Goal: Use online tool/utility: Utilize a website feature to perform a specific function

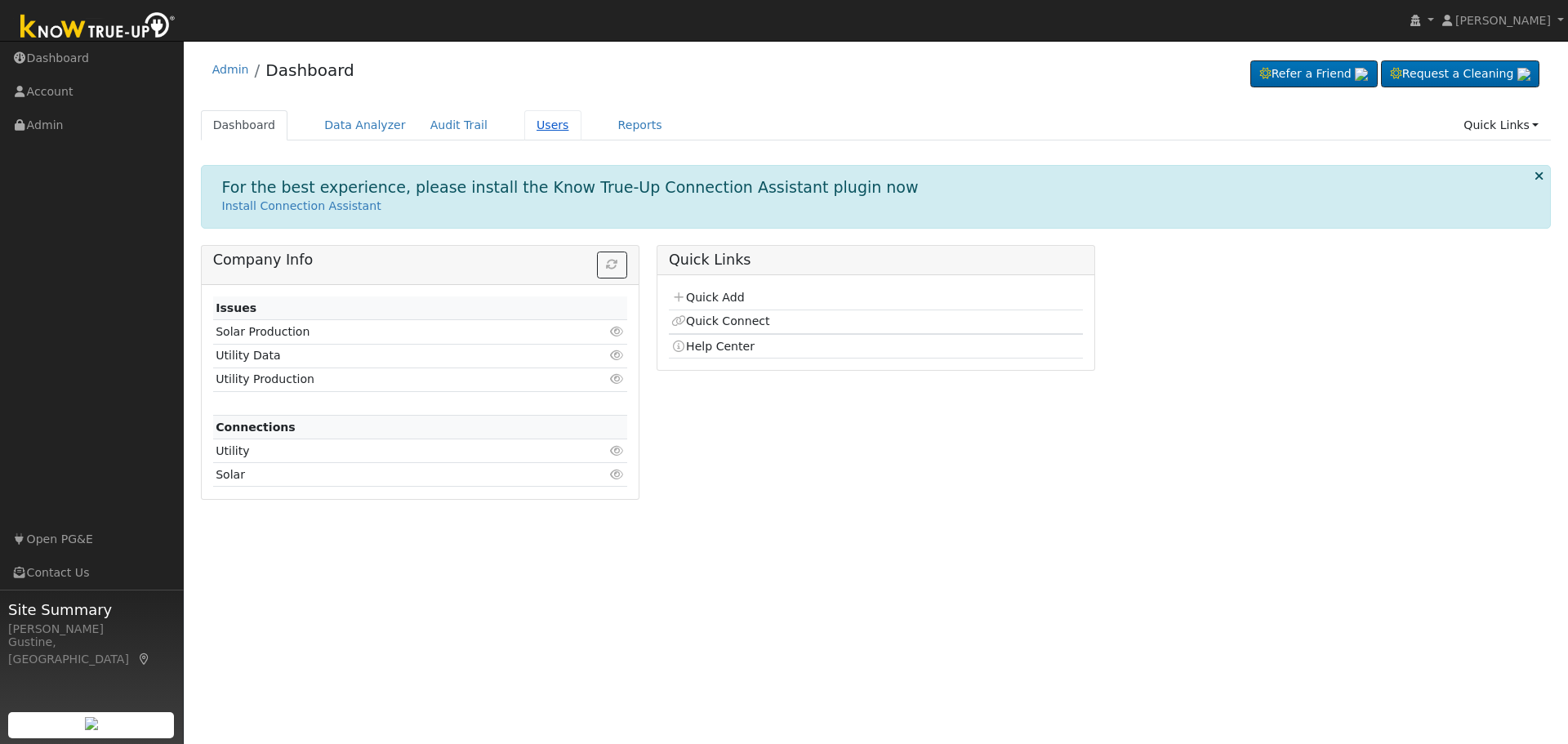
click at [525, 126] on link "Users" at bounding box center [553, 125] width 57 height 30
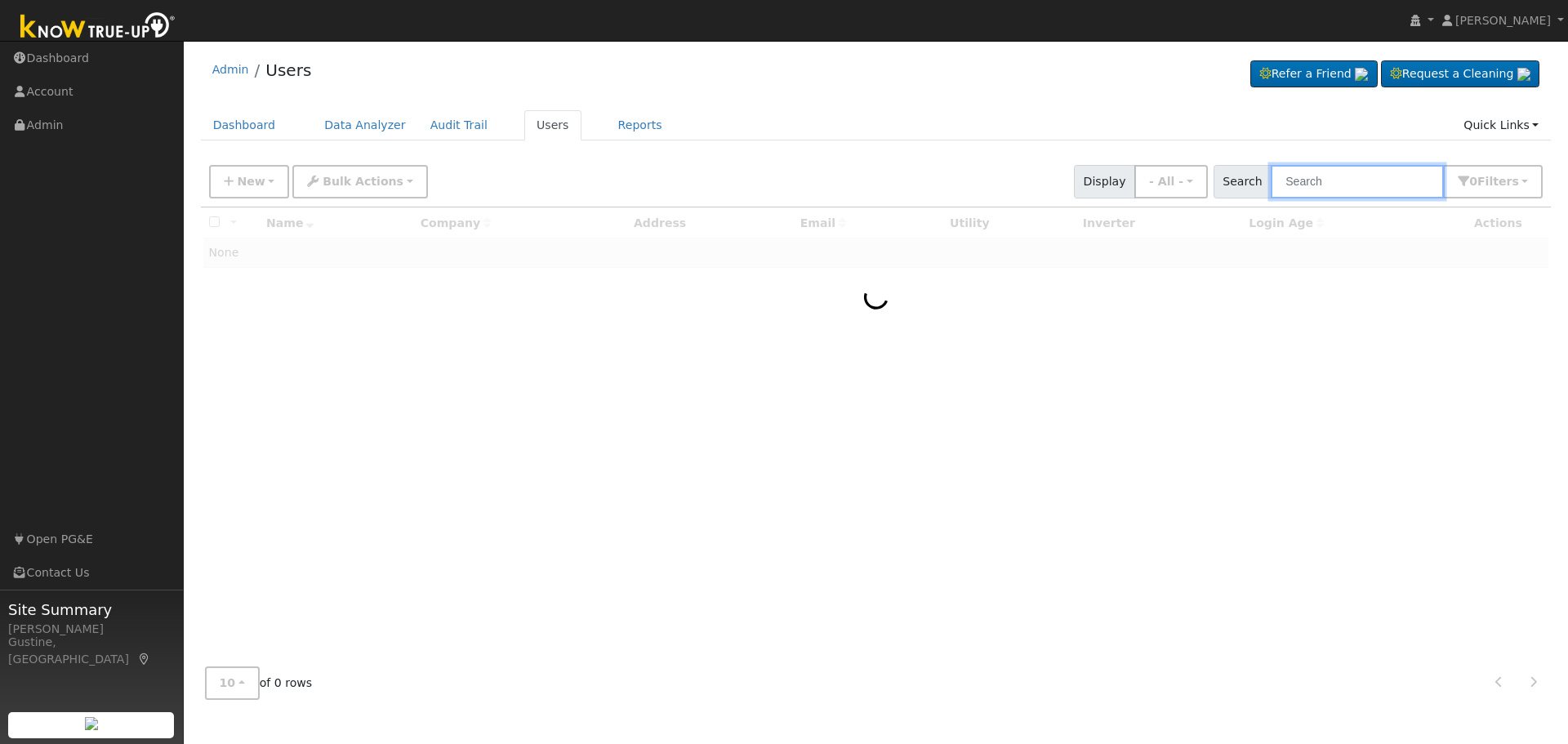
click at [1279, 184] on input "text" at bounding box center [1357, 182] width 173 height 33
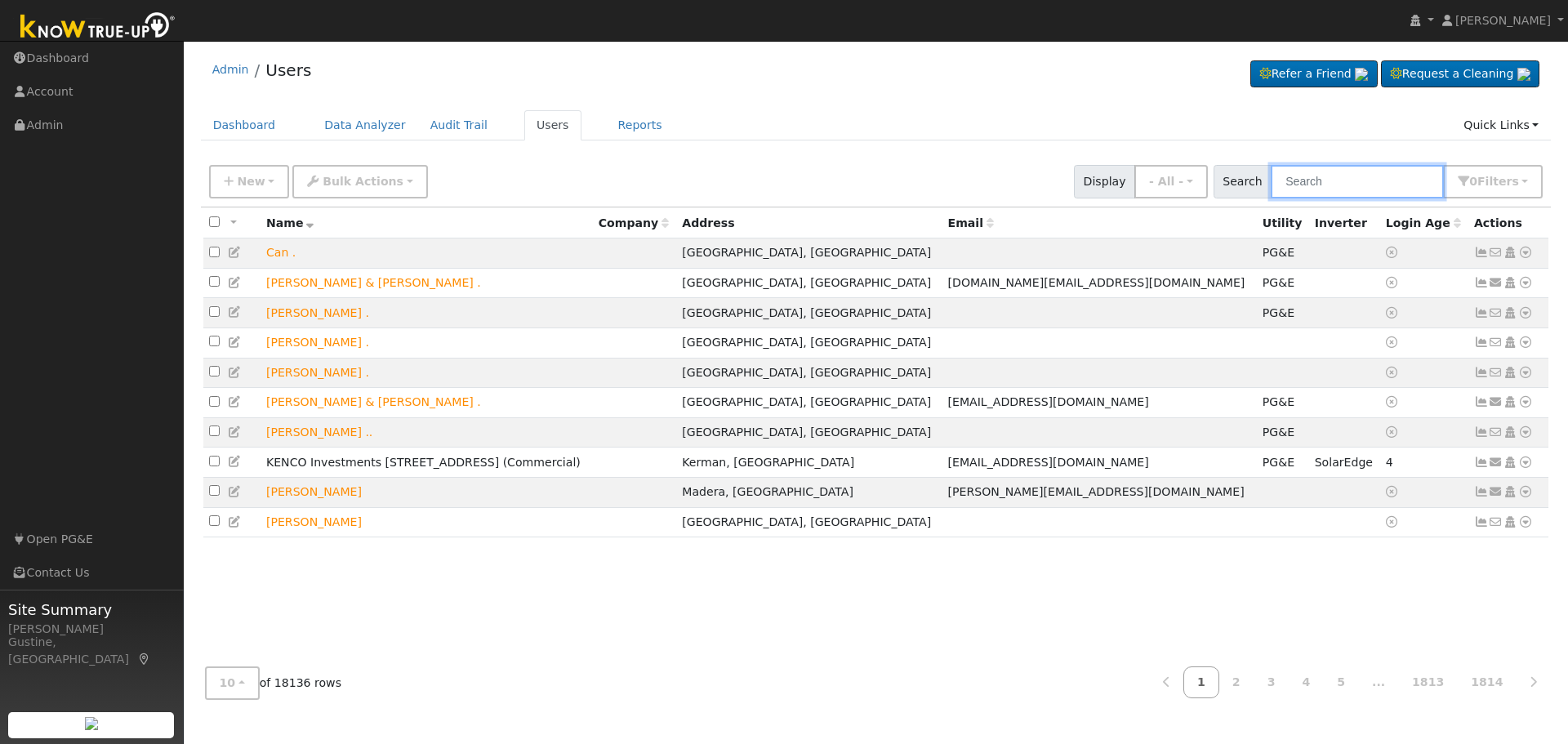
click at [1303, 179] on input "text" at bounding box center [1357, 182] width 173 height 33
click at [1371, 186] on input "text" at bounding box center [1357, 182] width 173 height 33
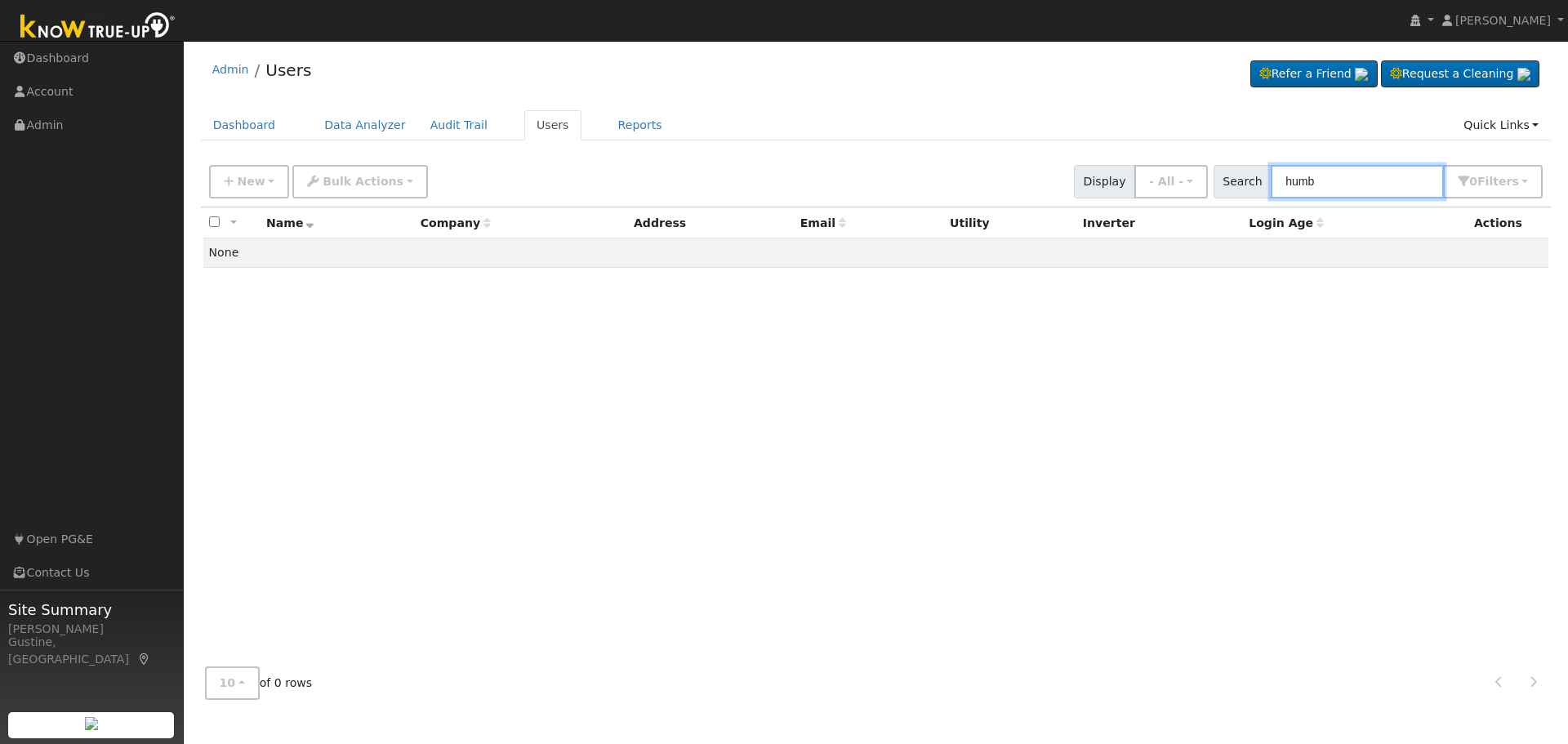
type input "humb"
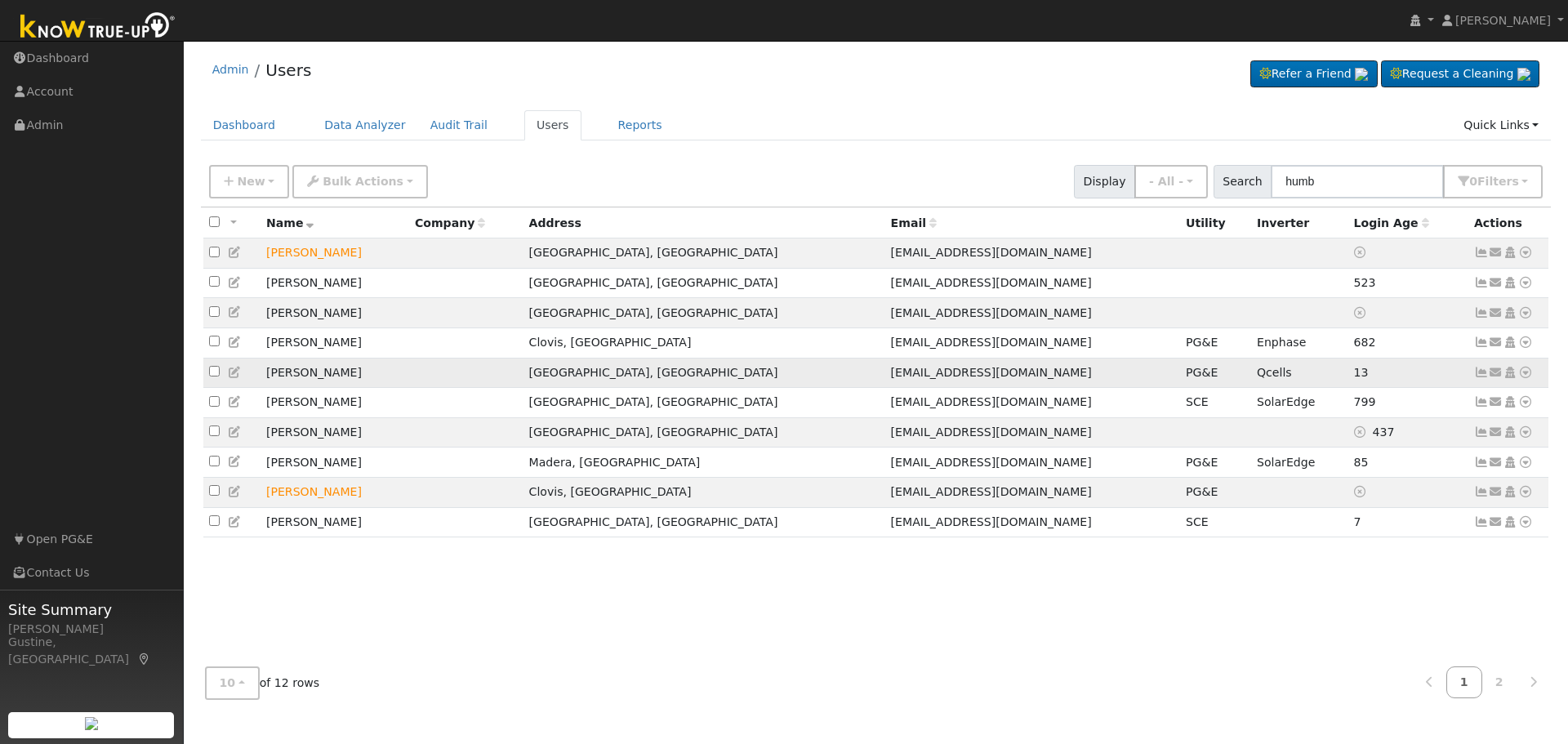
click at [1476, 379] on icon at bounding box center [1482, 373] width 15 height 12
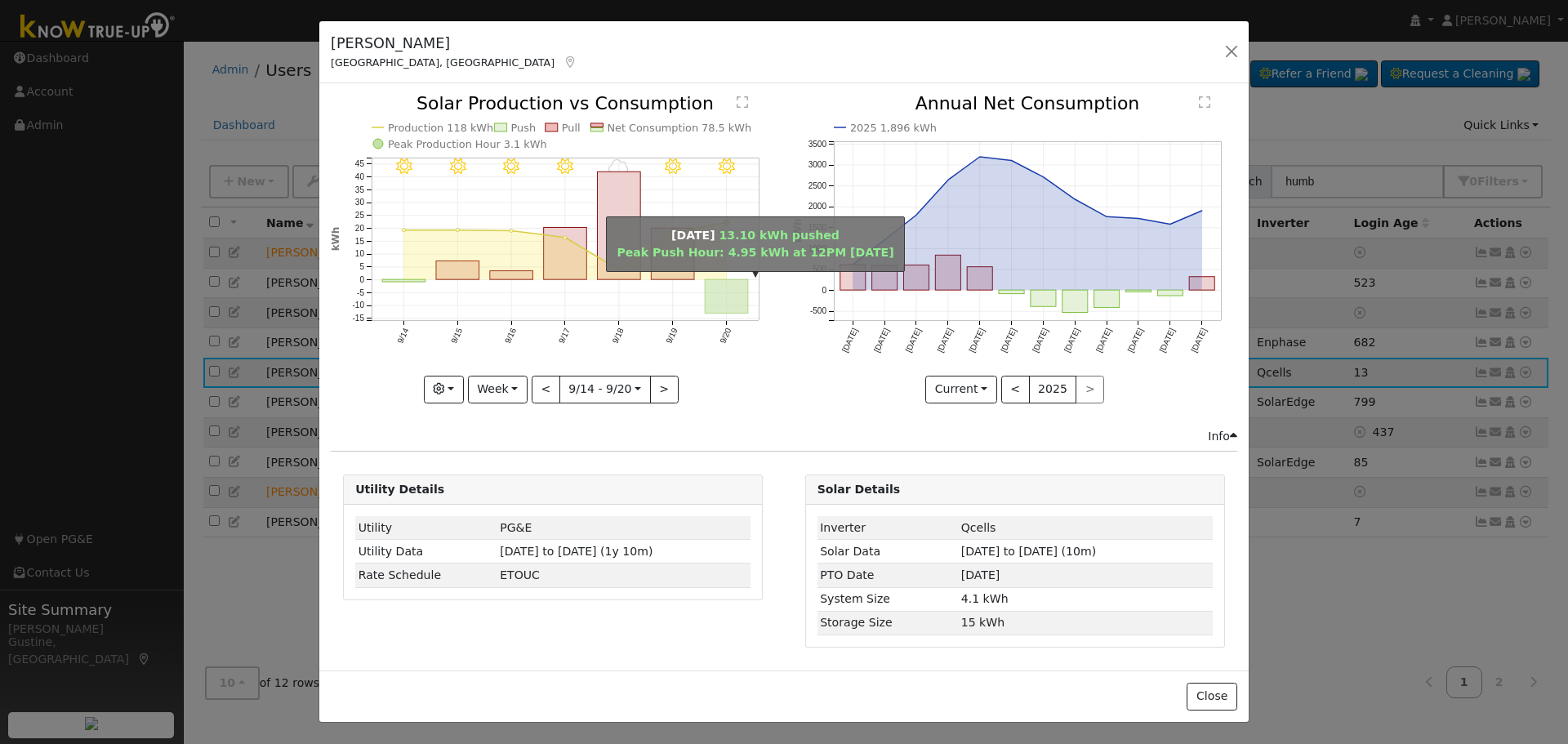
click at [724, 295] on rect "onclick=""" at bounding box center [727, 296] width 43 height 33
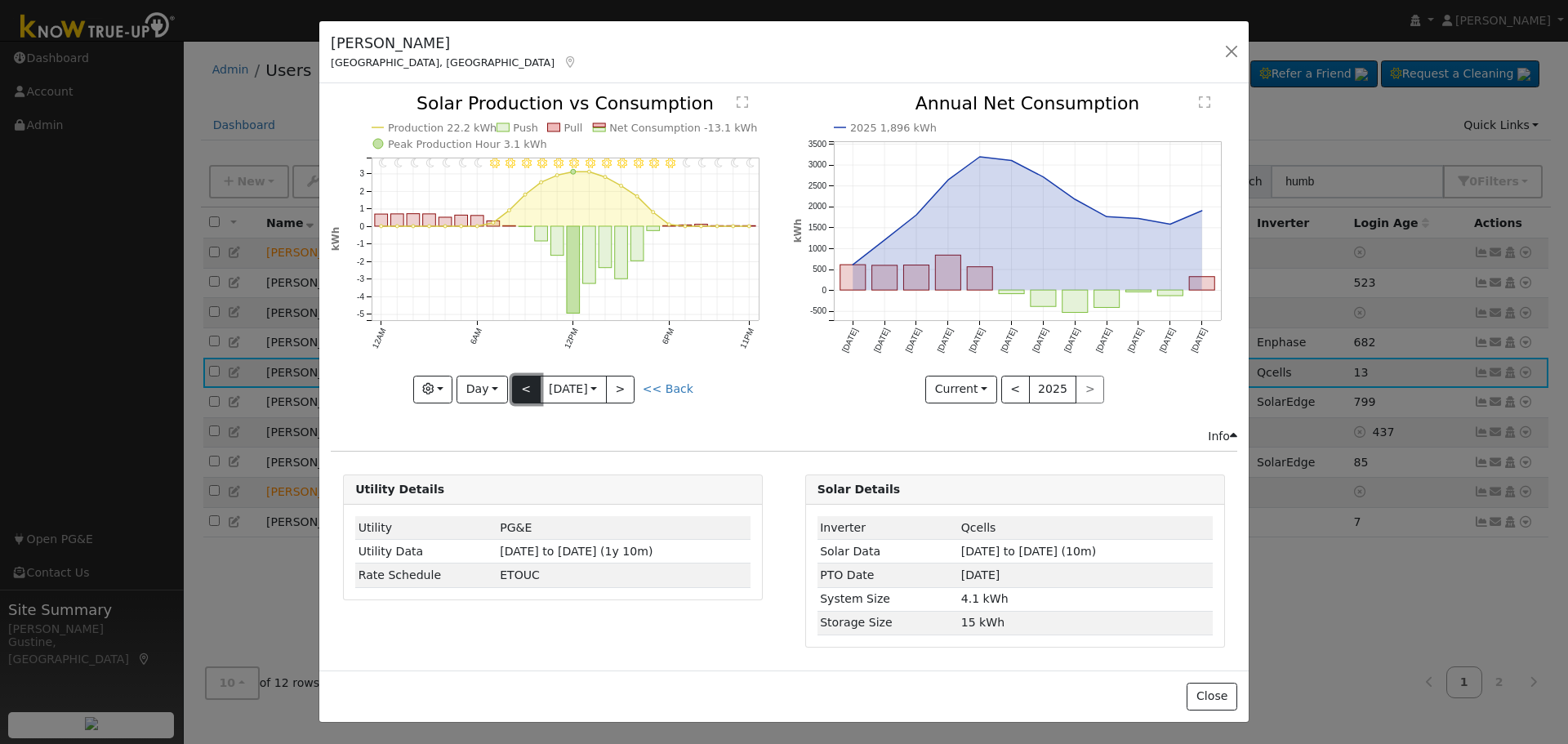
click at [520, 384] on button "<" at bounding box center [526, 389] width 28 height 27
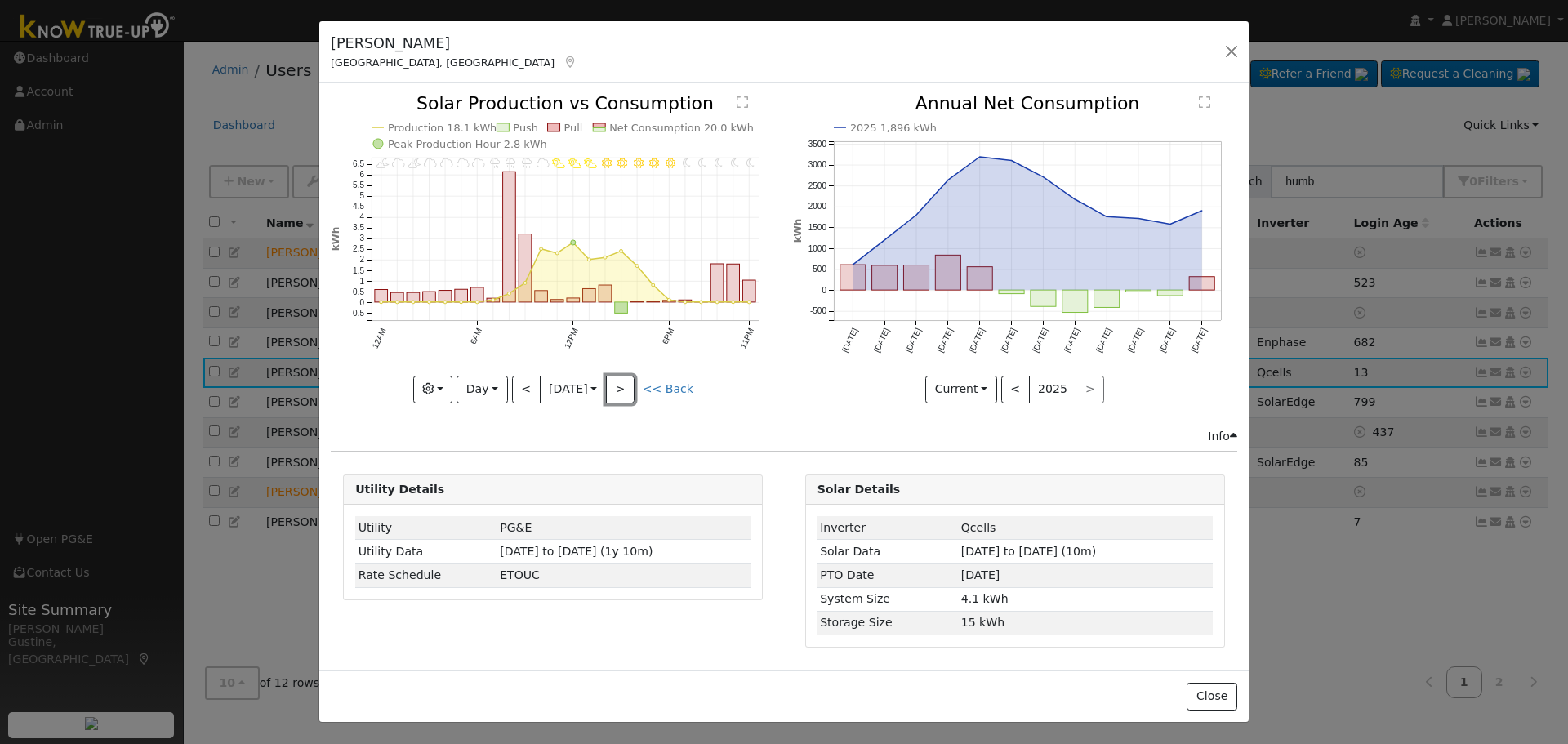
click at [616, 391] on button ">" at bounding box center [620, 389] width 28 height 27
type input "2025-09-20"
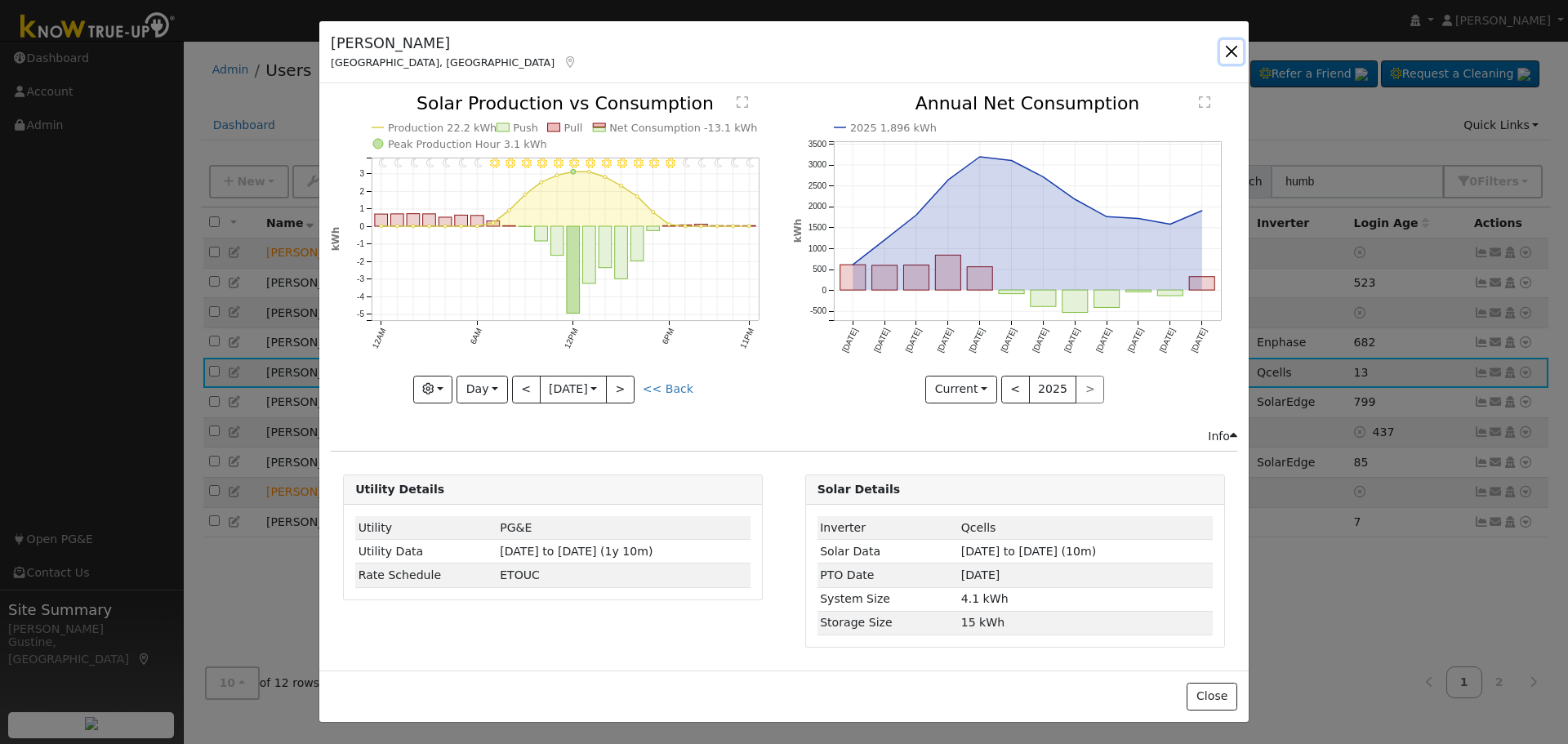
click at [1220, 43] on button "button" at bounding box center [1232, 51] width 23 height 23
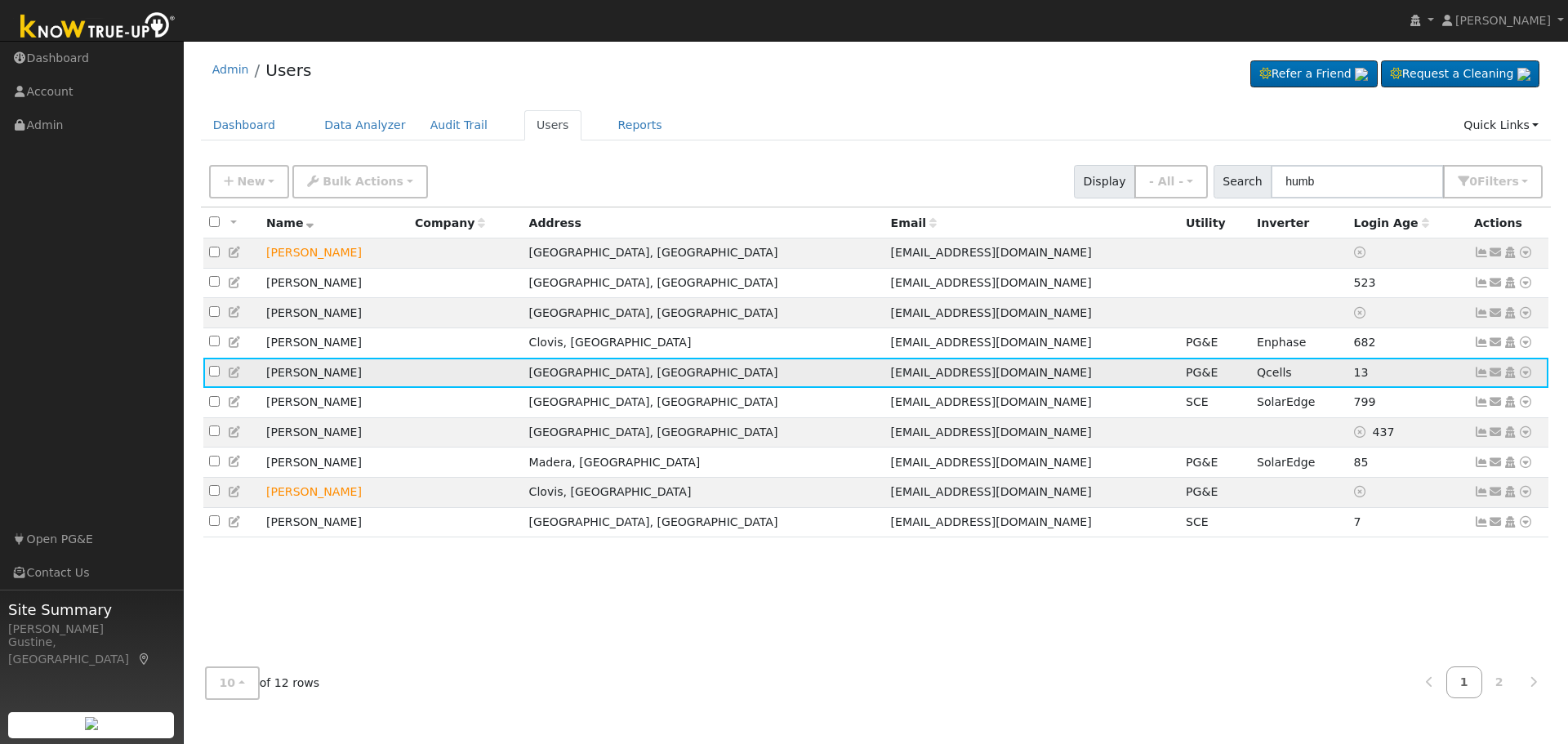
click at [1483, 379] on icon at bounding box center [1482, 373] width 15 height 12
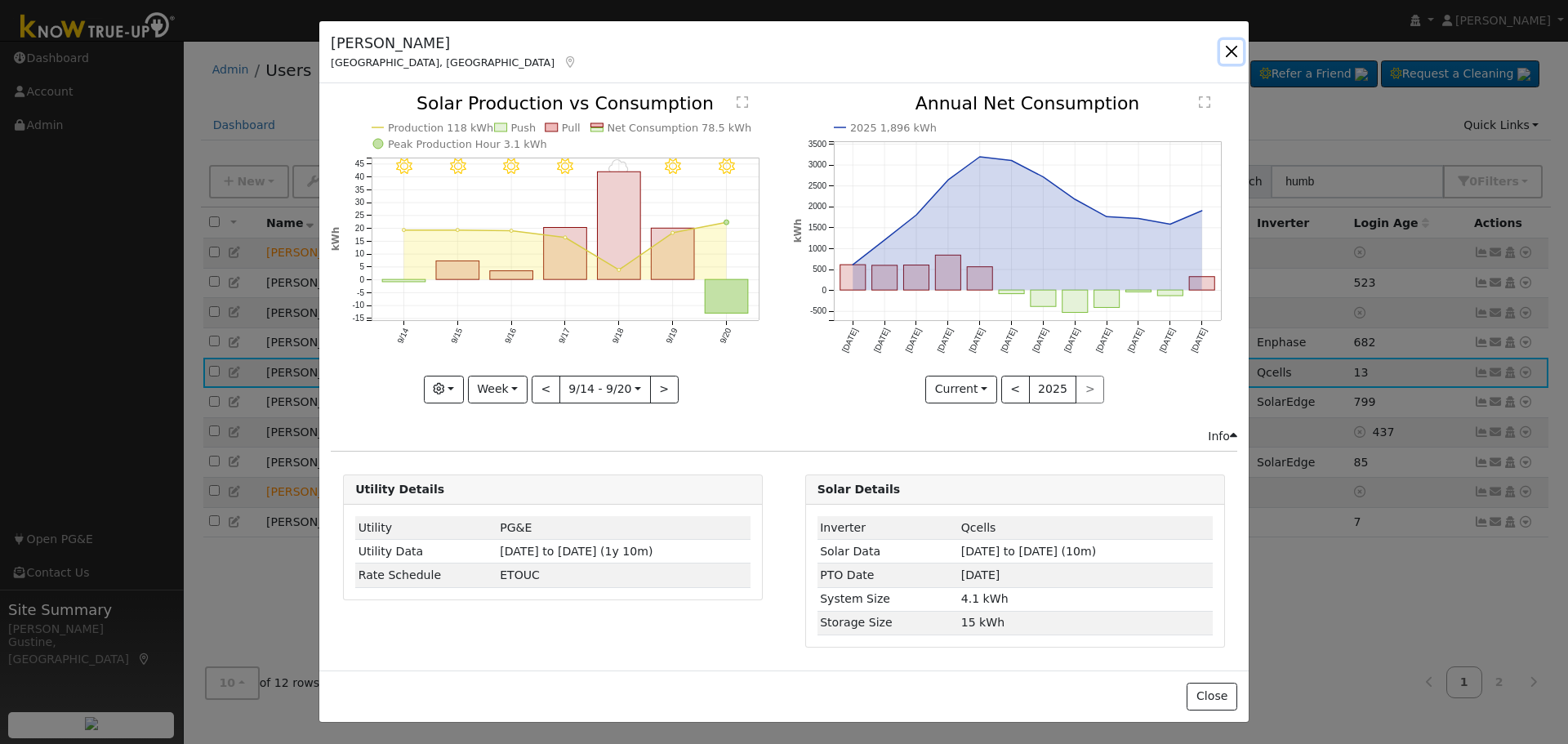
click at [1234, 56] on button "button" at bounding box center [1232, 51] width 23 height 23
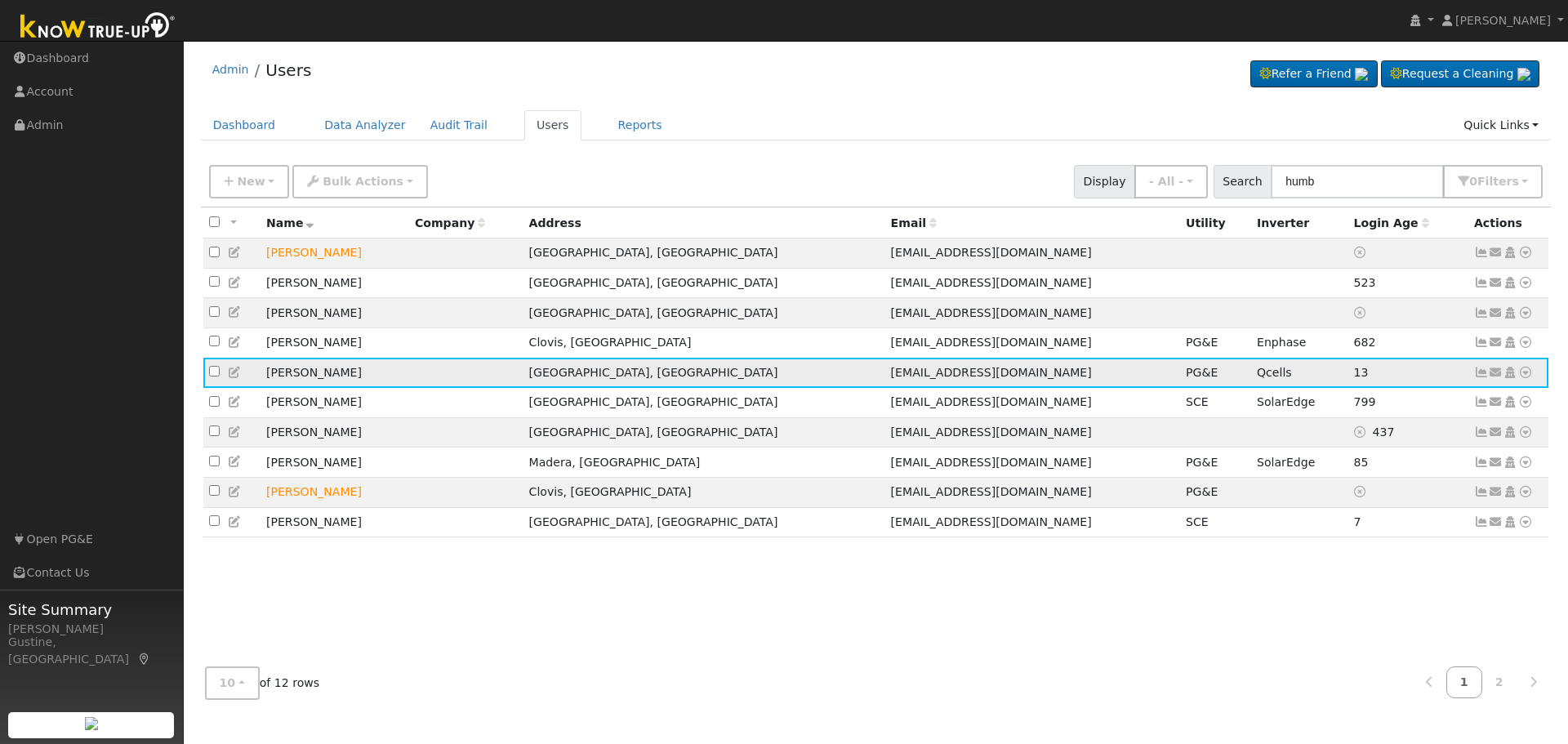
click at [1532, 379] on icon at bounding box center [1526, 373] width 15 height 12
click at [1508, 401] on link "Data Analyzer" at bounding box center [1472, 401] width 119 height 23
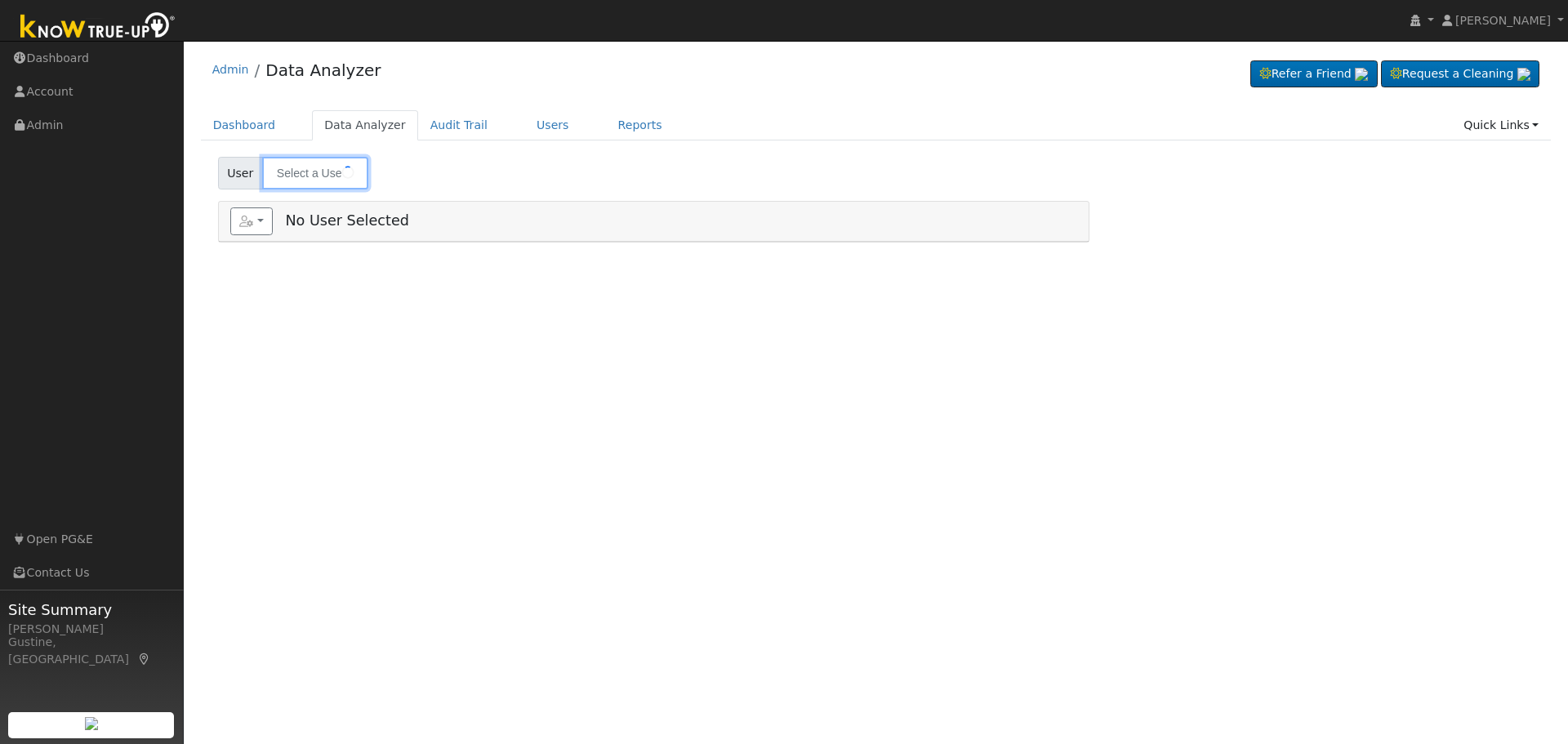
type input "[PERSON_NAME]"
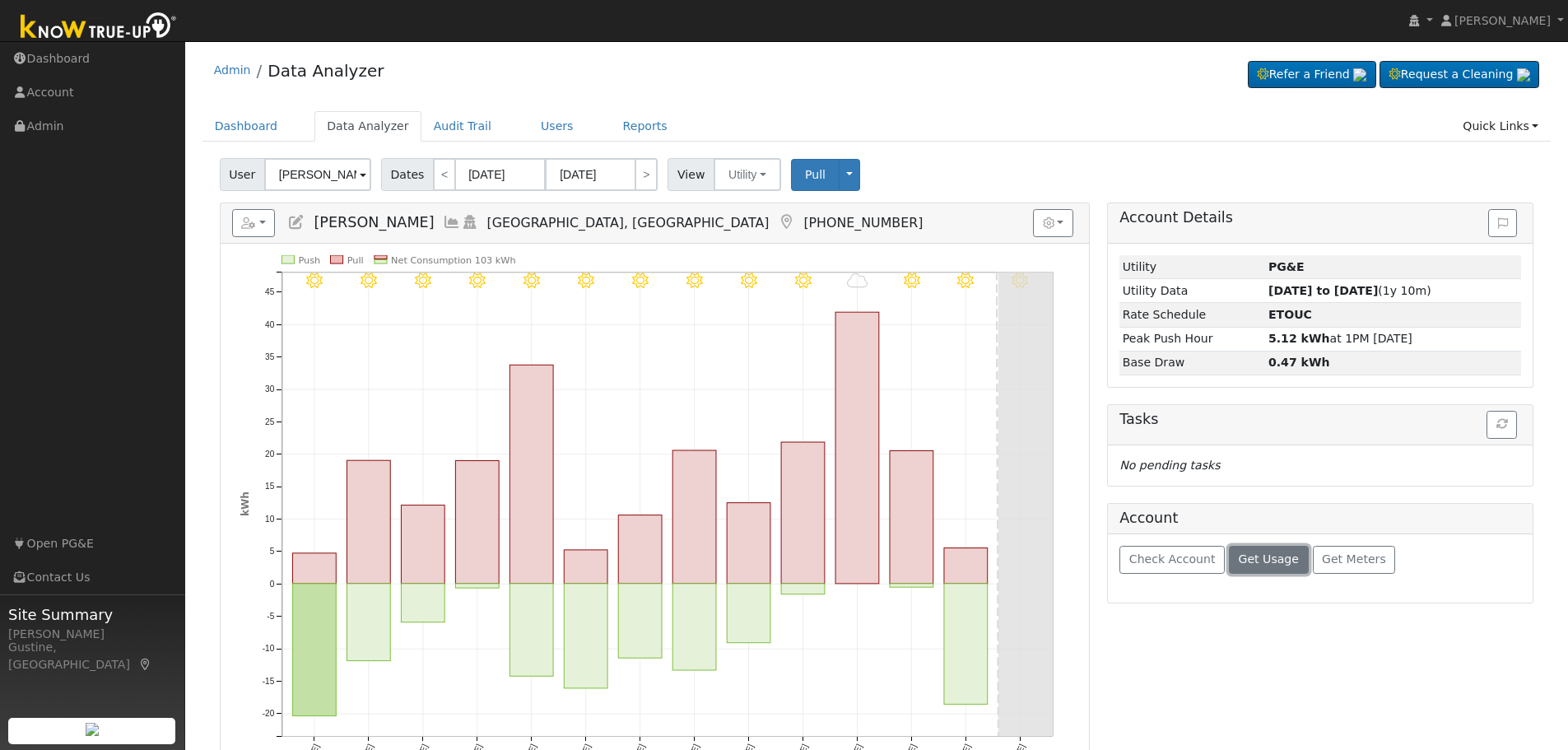
click at [1268, 562] on span "Get Usage" at bounding box center [1269, 559] width 60 height 13
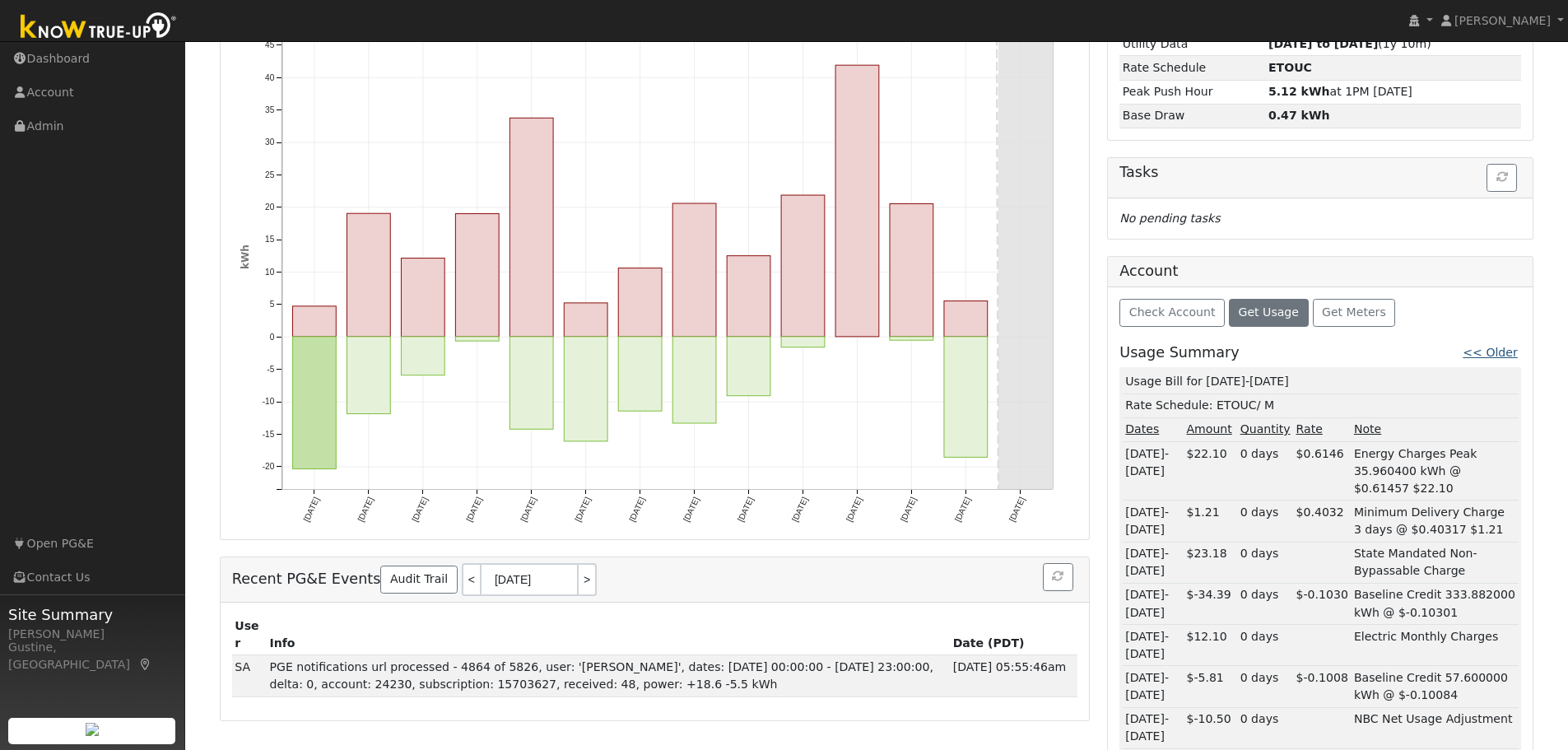
click at [1504, 356] on link "<< Older" at bounding box center [1489, 352] width 54 height 13
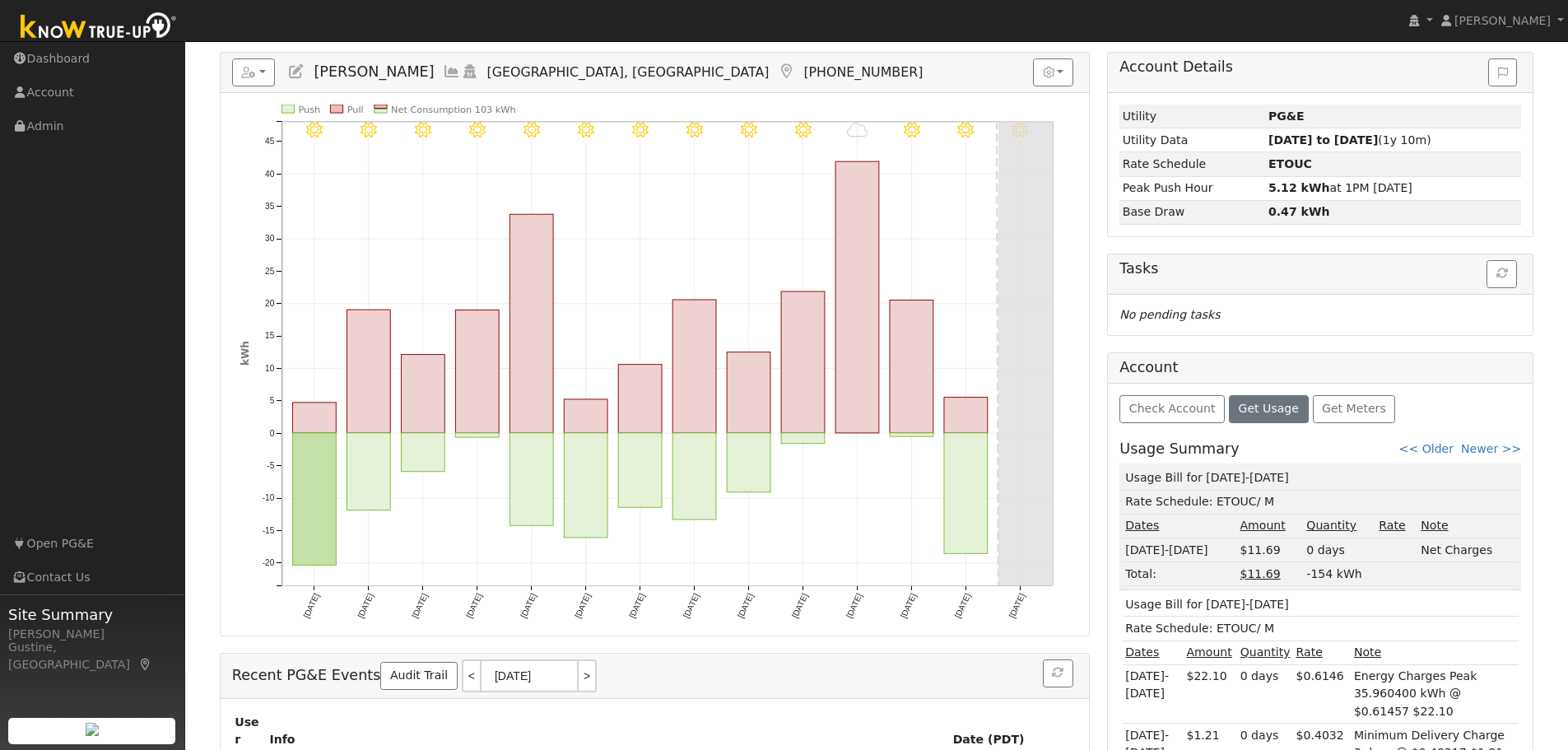
scroll to position [165, 0]
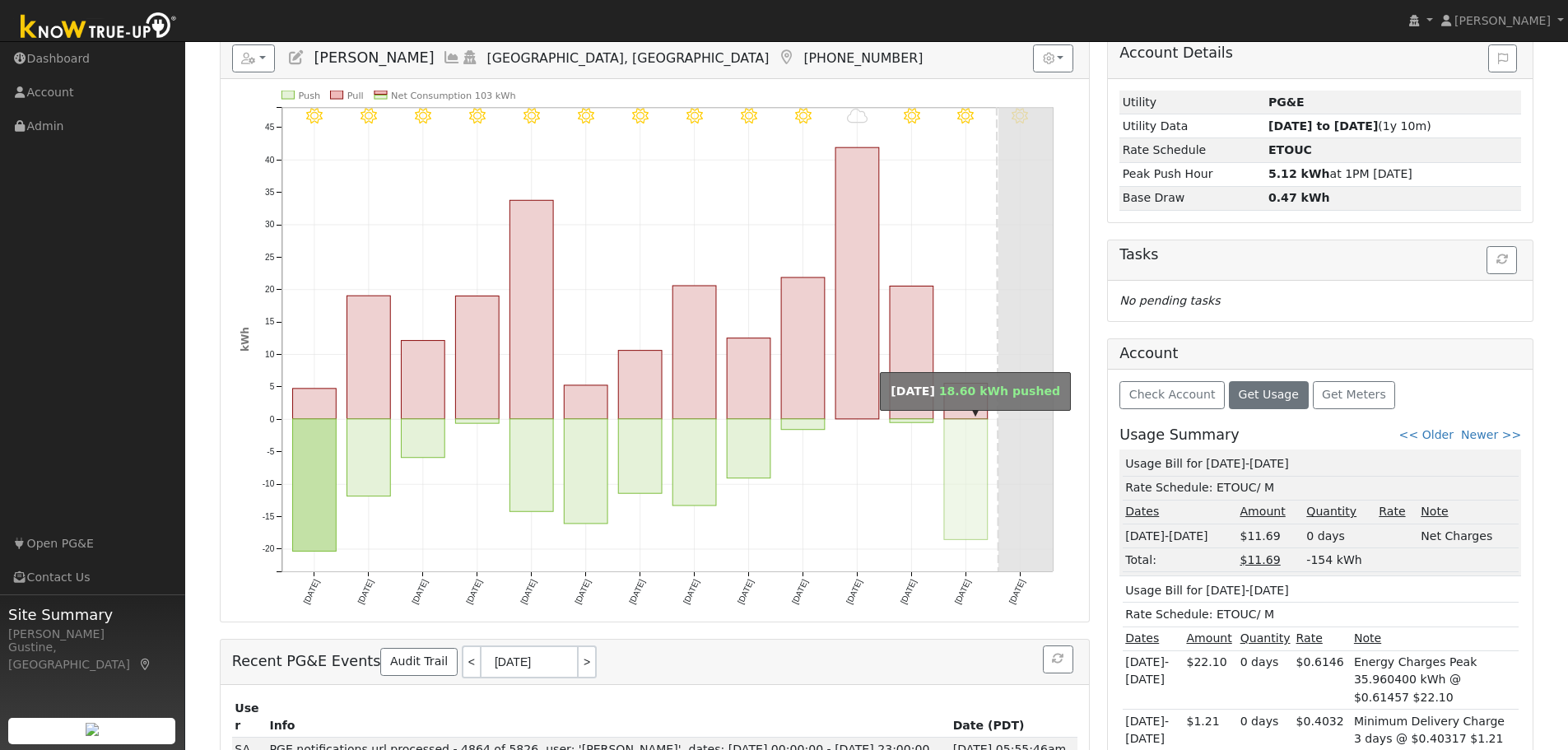
click at [969, 446] on rect "onclick=""" at bounding box center [966, 480] width 44 height 121
type input "[DATE]"
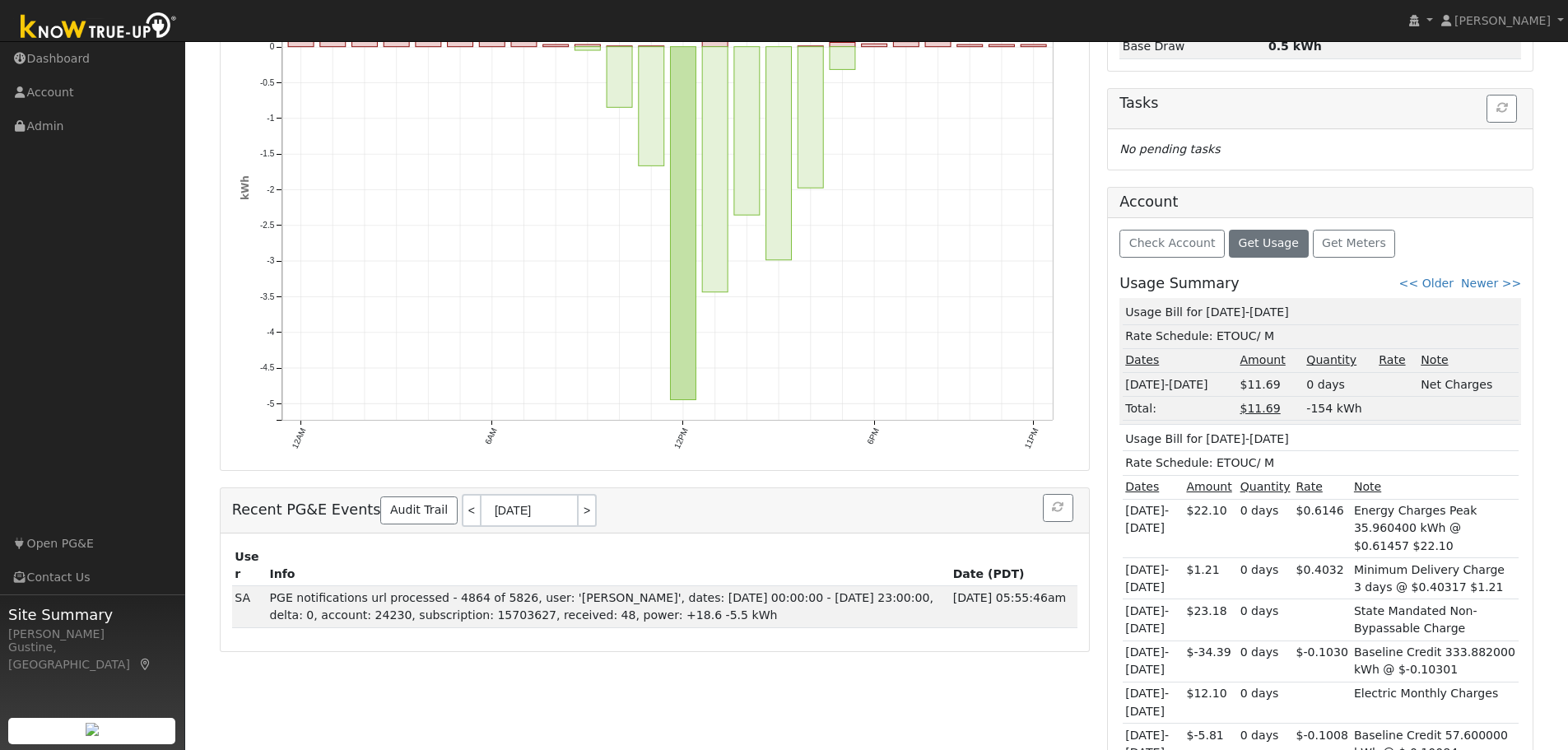
scroll to position [412, 0]
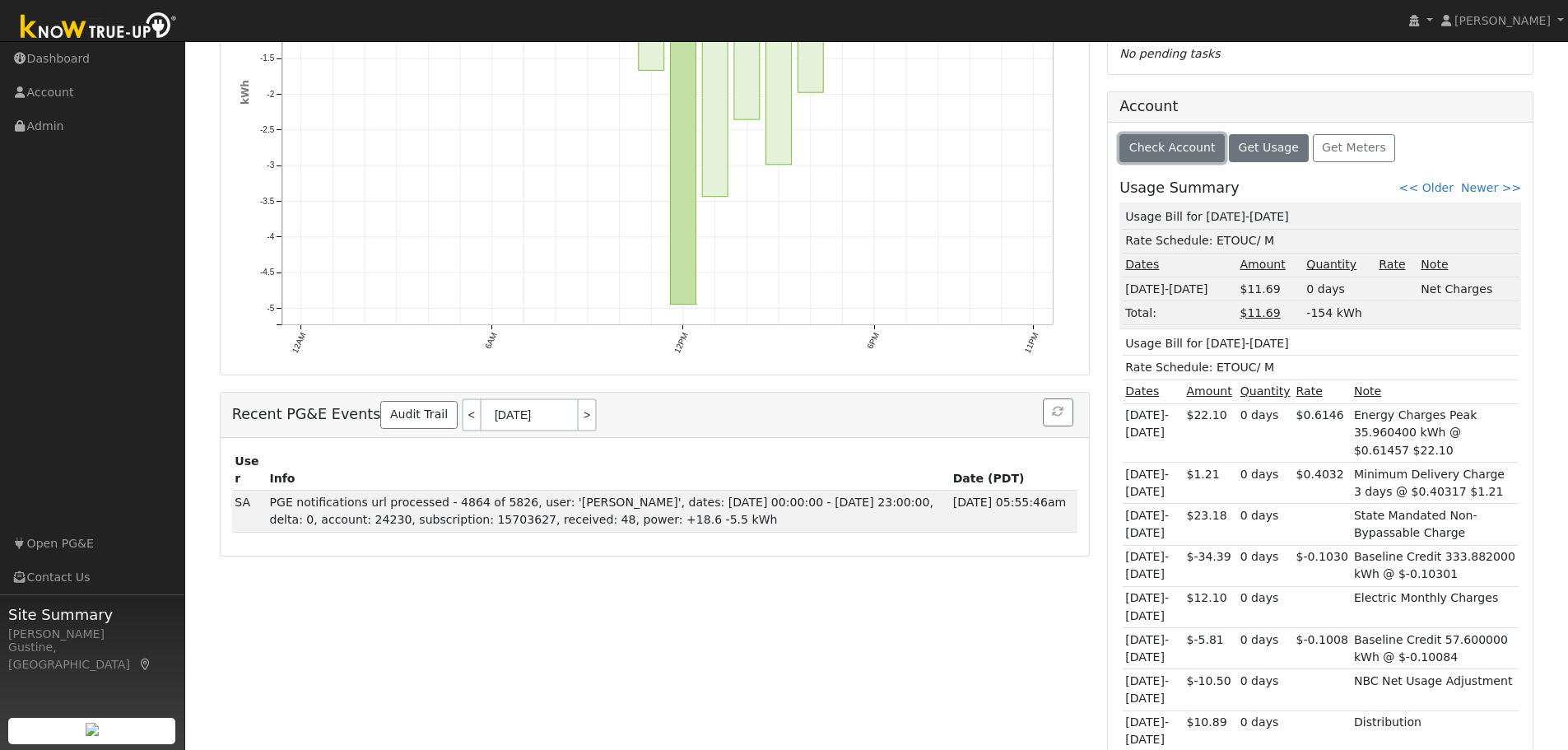
click at [1167, 148] on span "Check Account" at bounding box center [1172, 147] width 86 height 13
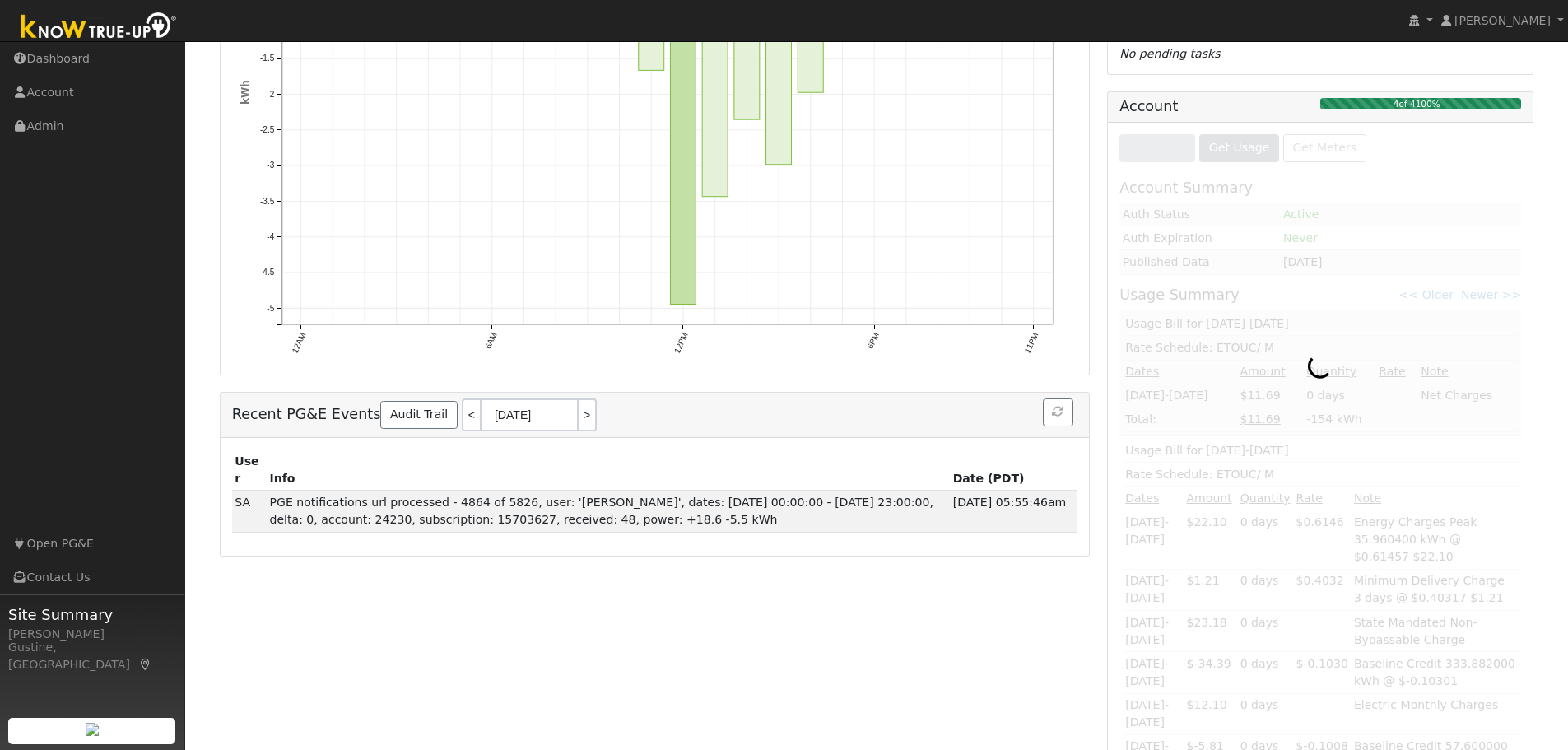
click at [1166, 149] on div at bounding box center [1320, 732] width 425 height 1218
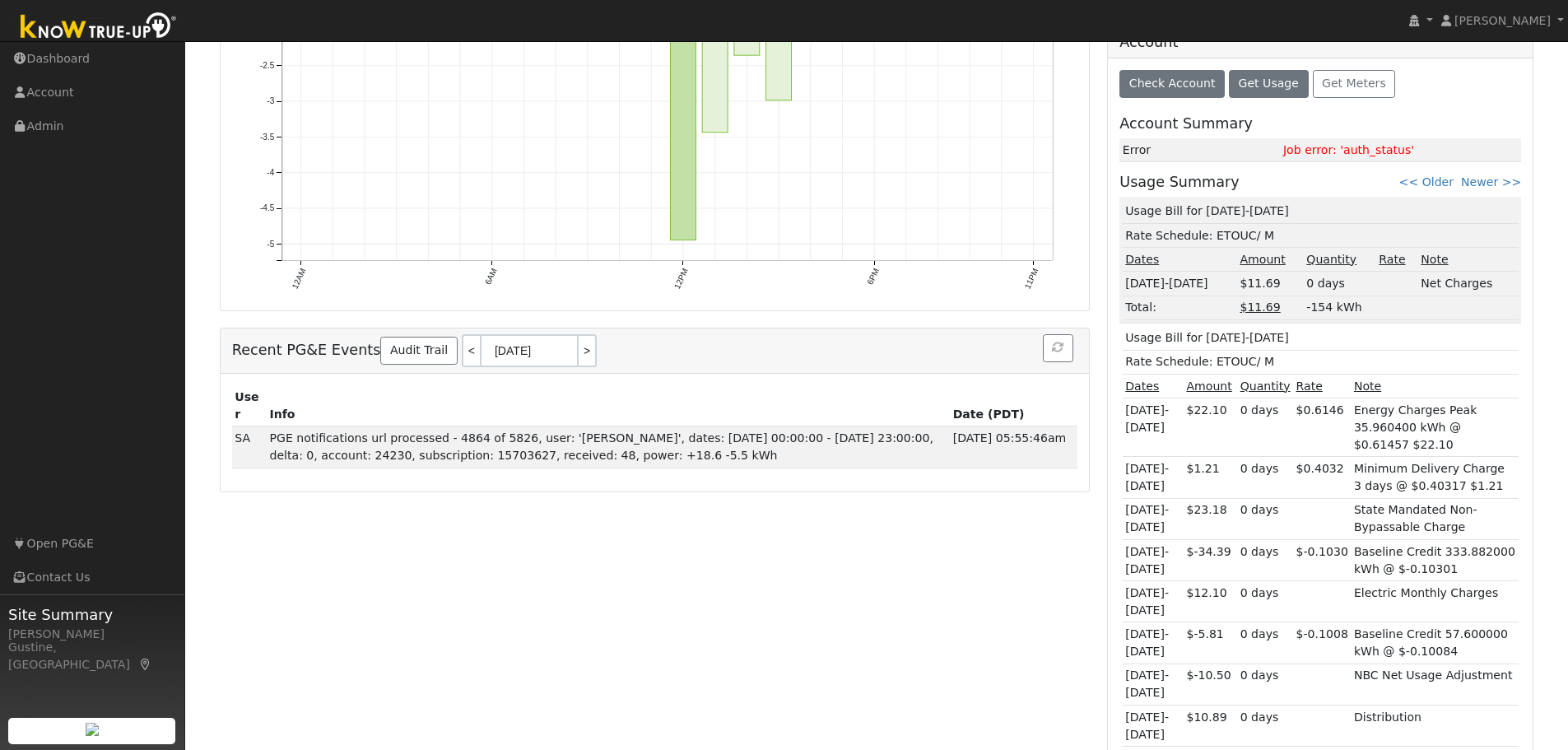
scroll to position [253, 0]
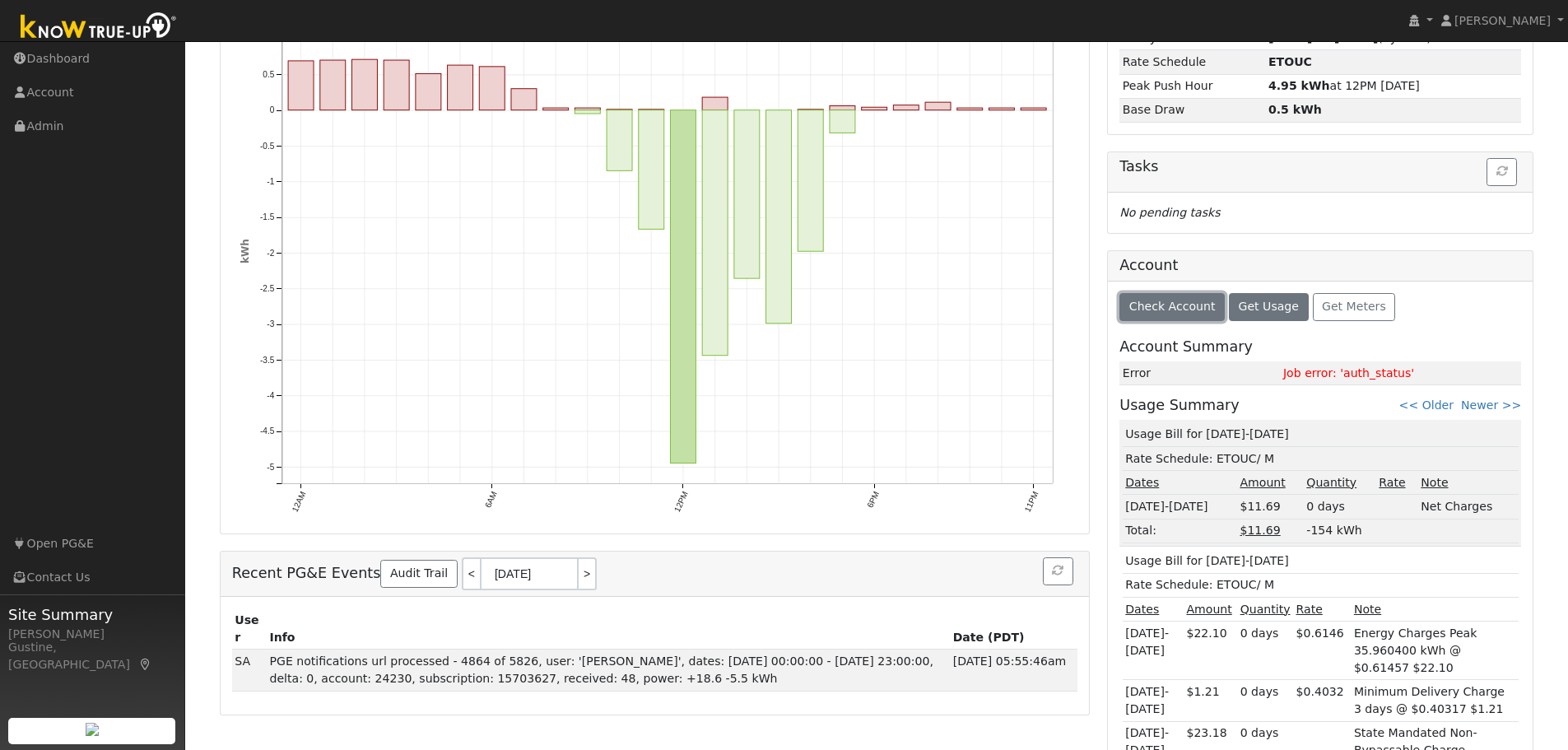
click at [1140, 295] on button "Check Account" at bounding box center [1172, 306] width 105 height 28
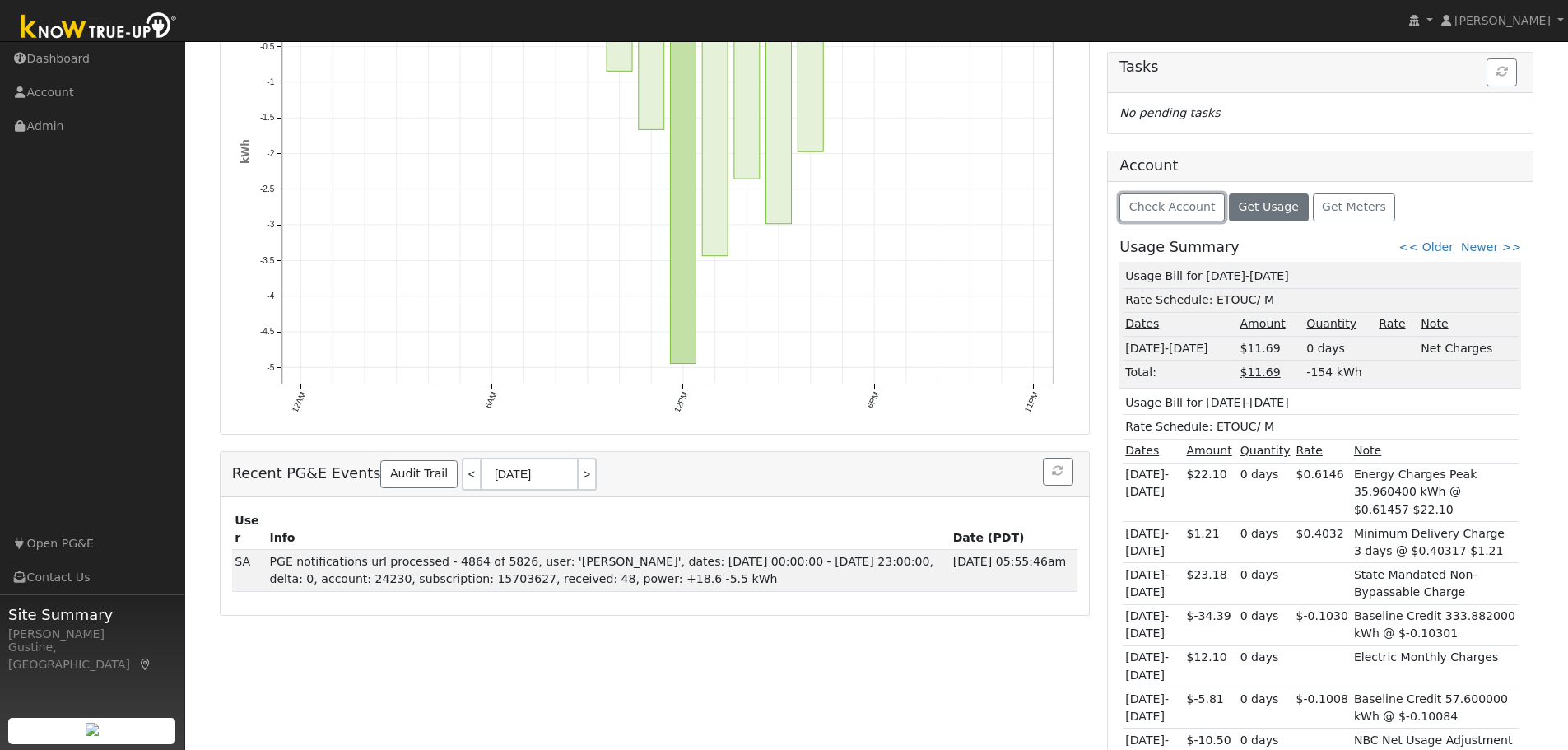
scroll to position [194, 0]
